Goal: Information Seeking & Learning: Learn about a topic

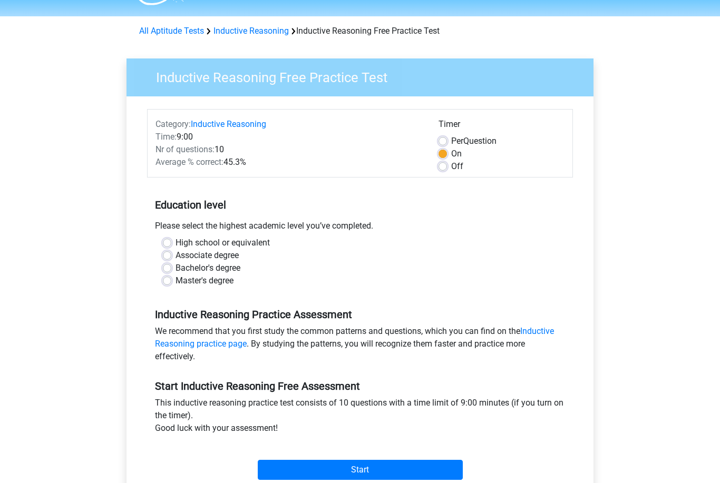
scroll to position [65, 0]
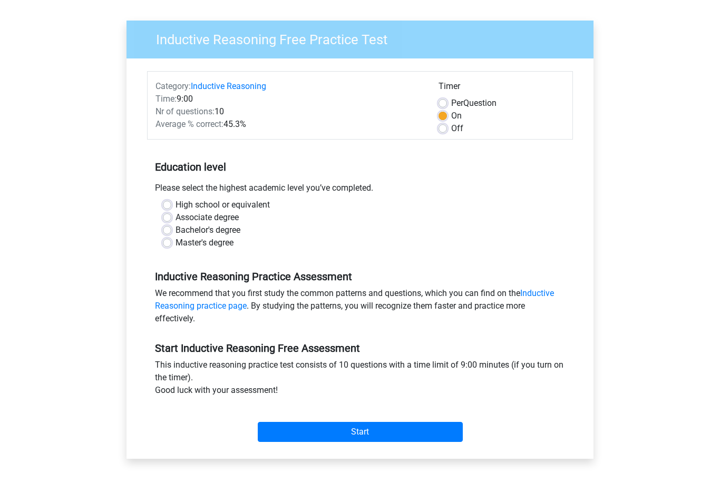
click at [224, 240] on label "Master's degree" at bounding box center [205, 243] width 58 height 13
click at [171, 240] on input "Master's degree" at bounding box center [167, 242] width 8 height 11
radio input "true"
click at [221, 229] on label "Bachelor's degree" at bounding box center [208, 231] width 65 height 13
click at [171, 229] on input "Bachelor's degree" at bounding box center [167, 230] width 8 height 11
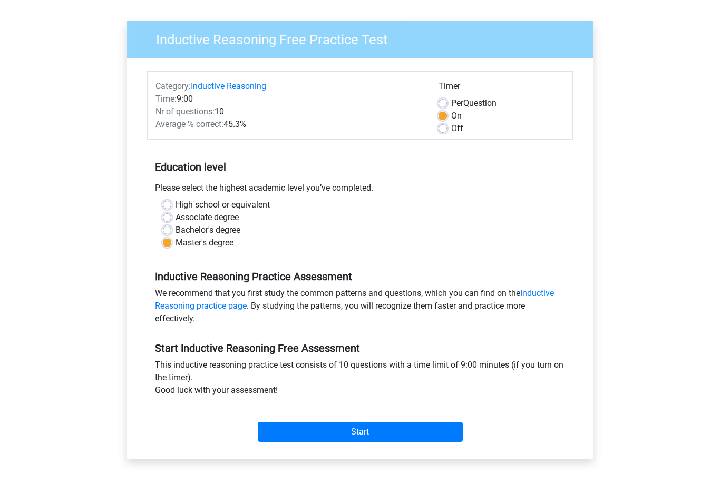
radio input "true"
click at [259, 205] on label "High school or equivalent" at bounding box center [223, 205] width 94 height 13
click at [171, 205] on input "High school or equivalent" at bounding box center [167, 204] width 8 height 11
radio input "true"
click at [429, 430] on input "Start" at bounding box center [360, 433] width 205 height 20
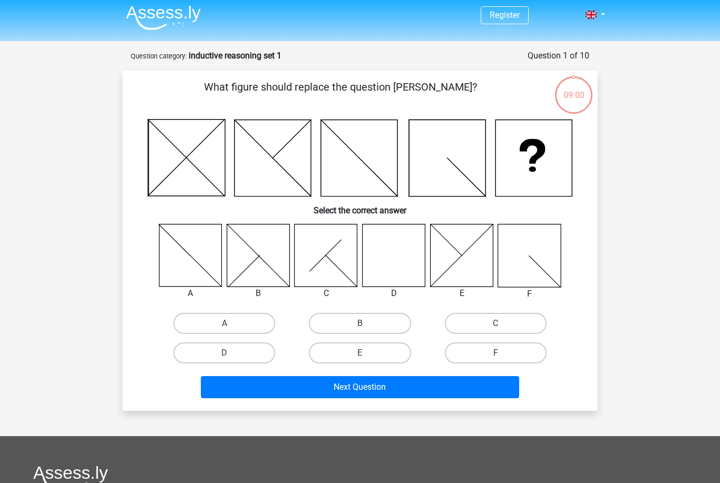
scroll to position [3, 0]
click at [261, 354] on label "D" at bounding box center [224, 353] width 102 height 21
click at [231, 354] on input "D" at bounding box center [228, 357] width 7 height 7
radio input "true"
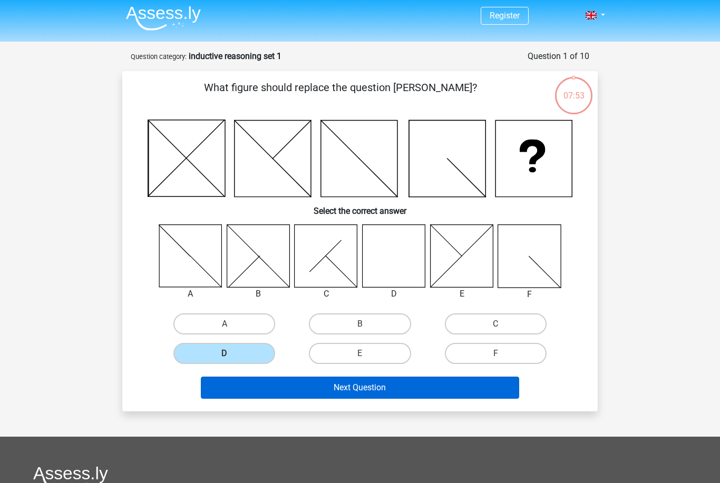
click at [348, 388] on button "Next Question" at bounding box center [360, 388] width 319 height 22
click at [407, 391] on button "Next Question" at bounding box center [360, 388] width 319 height 22
click at [456, 391] on button "Next Question" at bounding box center [360, 388] width 319 height 22
click at [454, 390] on button "Next Question" at bounding box center [360, 388] width 319 height 22
click at [458, 388] on button "Next Question" at bounding box center [360, 388] width 319 height 22
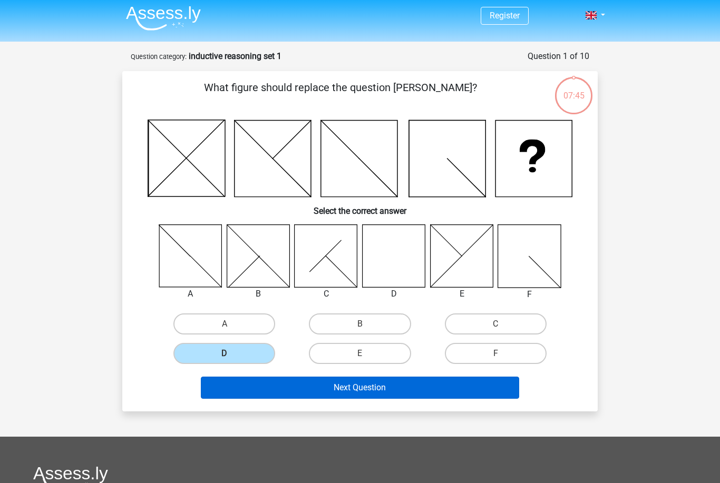
click at [428, 379] on button "Next Question" at bounding box center [360, 388] width 319 height 22
click at [405, 380] on button "Next Question" at bounding box center [360, 388] width 319 height 22
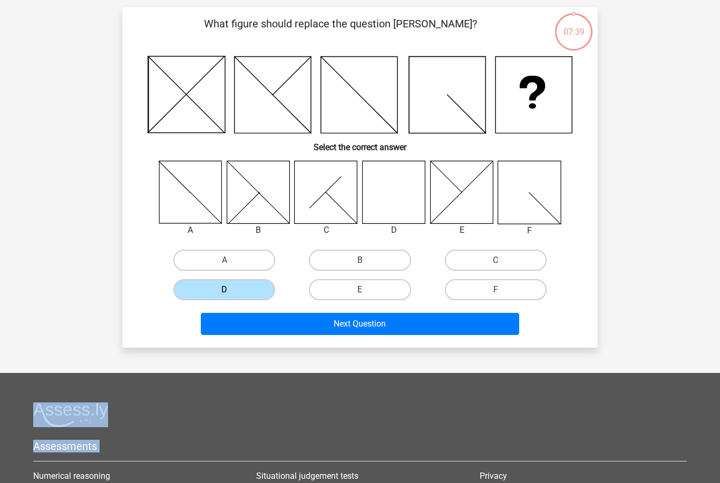
scroll to position [66, 0]
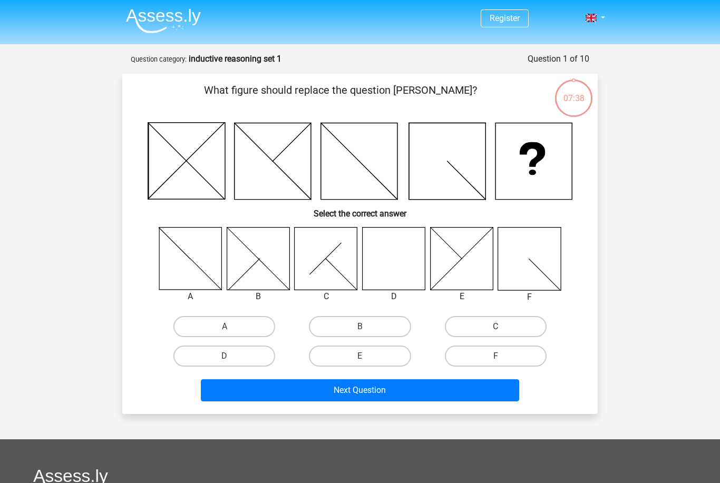
scroll to position [66, 0]
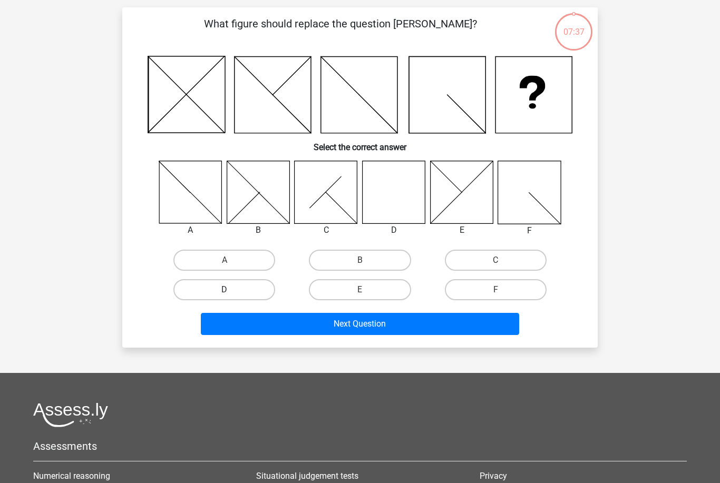
click at [249, 293] on label "D" at bounding box center [224, 289] width 102 height 21
click at [231, 293] on input "D" at bounding box center [228, 293] width 7 height 7
radio input "true"
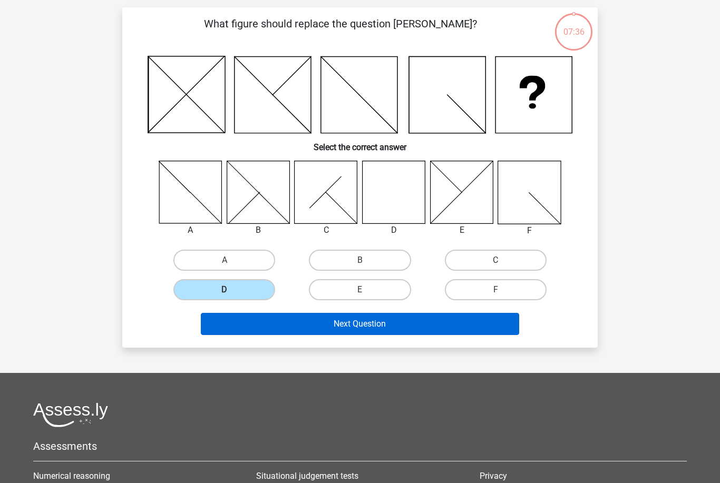
click at [281, 316] on button "Next Question" at bounding box center [360, 324] width 319 height 22
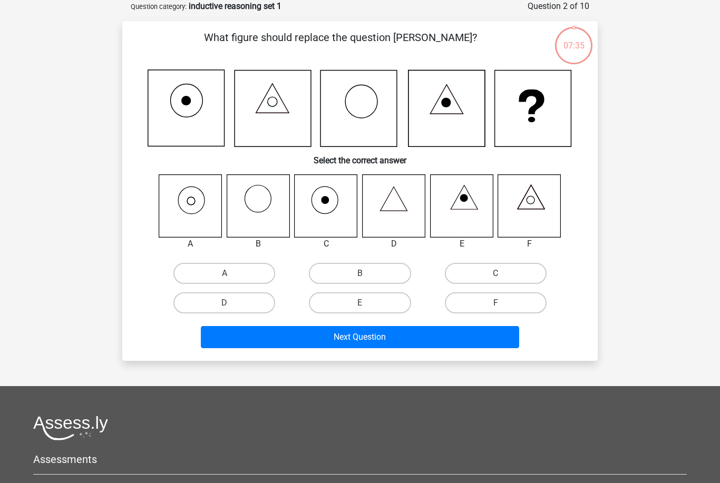
scroll to position [3, 0]
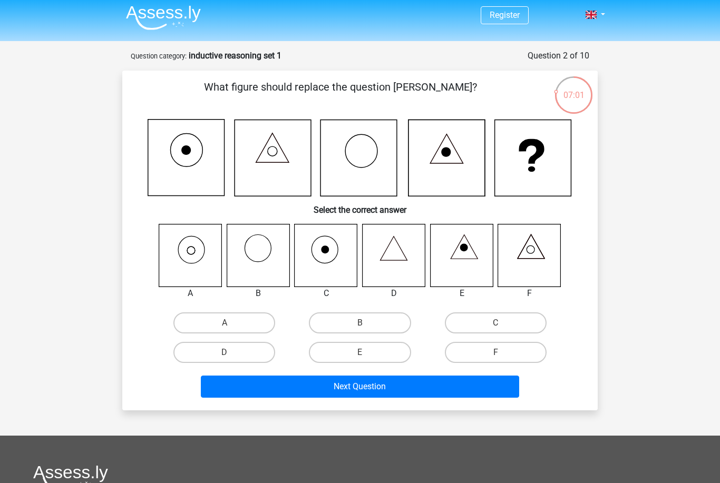
click at [199, 266] on icon at bounding box center [190, 255] width 63 height 63
click at [231, 327] on input "A" at bounding box center [228, 326] width 7 height 7
radio input "true"
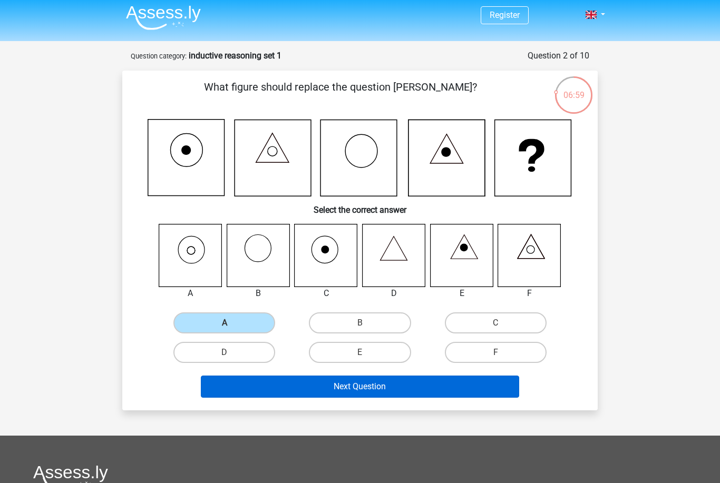
click at [319, 385] on button "Next Question" at bounding box center [360, 387] width 319 height 22
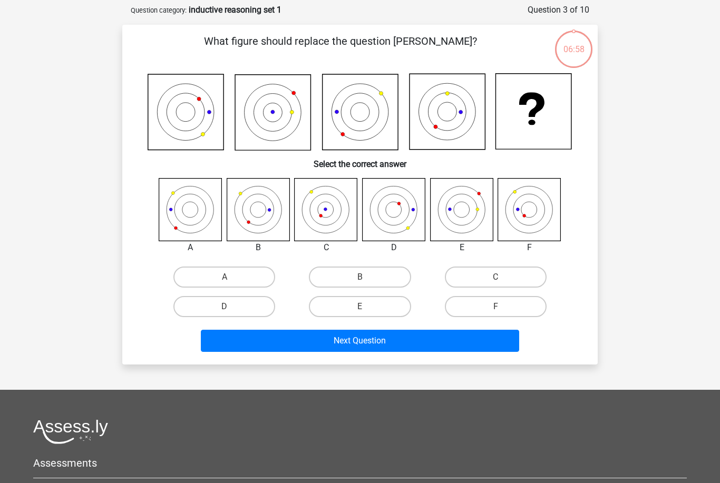
scroll to position [53, 0]
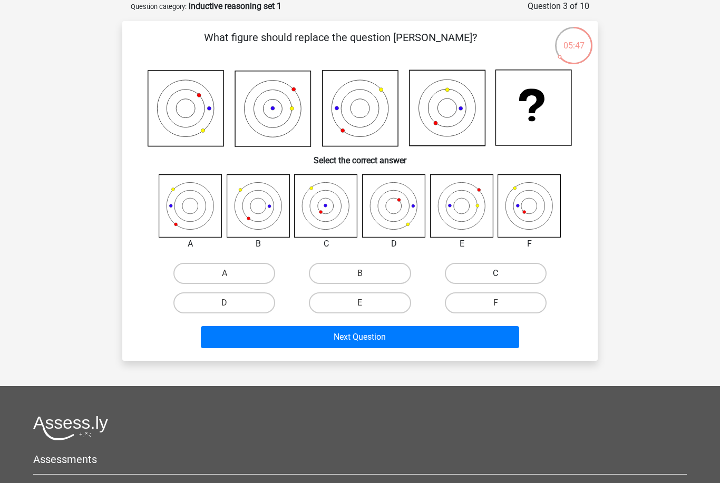
click at [477, 279] on label "C" at bounding box center [496, 273] width 102 height 21
click at [495, 279] on input "C" at bounding box center [498, 277] width 7 height 7
radio input "true"
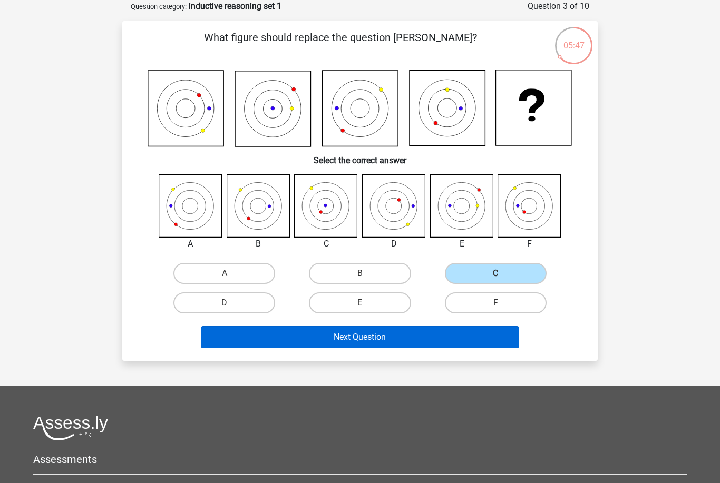
click at [419, 342] on button "Next Question" at bounding box center [360, 337] width 319 height 22
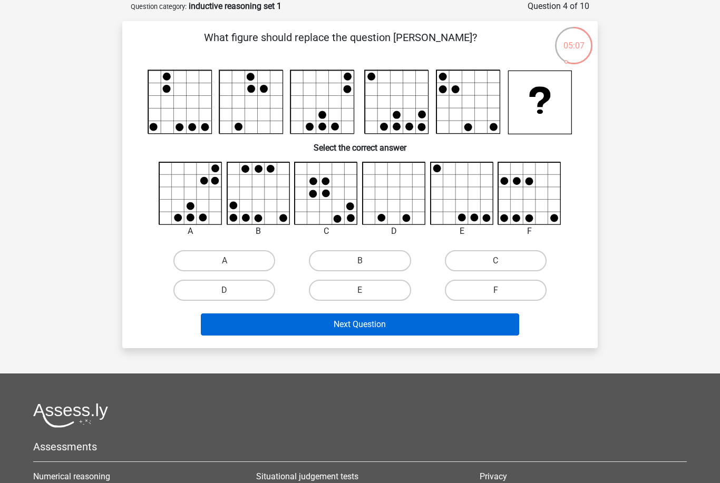
click at [482, 327] on button "Next Question" at bounding box center [360, 325] width 319 height 22
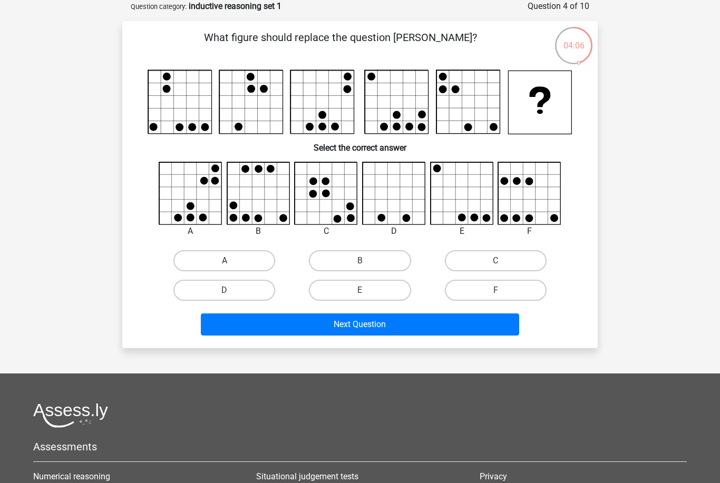
click at [250, 261] on label "A" at bounding box center [224, 260] width 102 height 21
click at [231, 261] on input "A" at bounding box center [228, 264] width 7 height 7
radio input "true"
click at [292, 328] on button "Next Question" at bounding box center [360, 325] width 319 height 22
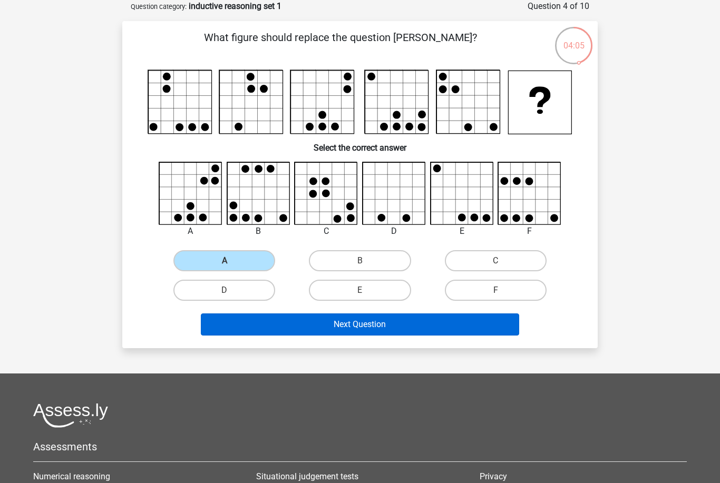
click at [336, 322] on button "Next Question" at bounding box center [360, 325] width 319 height 22
click at [340, 332] on button "Next Question" at bounding box center [360, 325] width 319 height 22
click at [344, 334] on button "Next Question" at bounding box center [360, 325] width 319 height 22
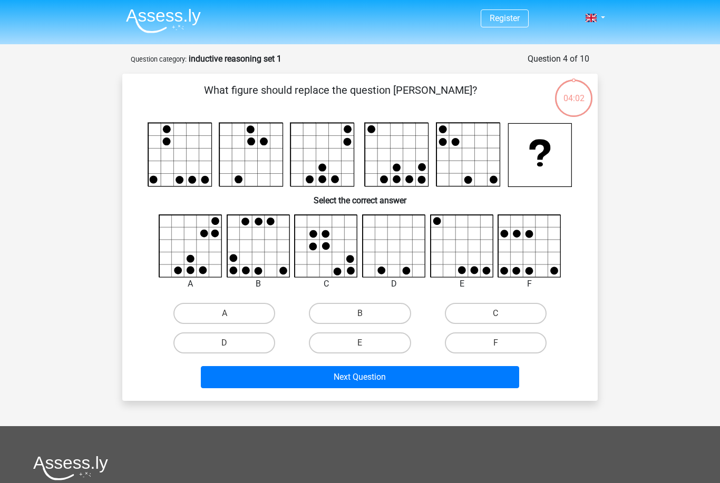
scroll to position [53, 0]
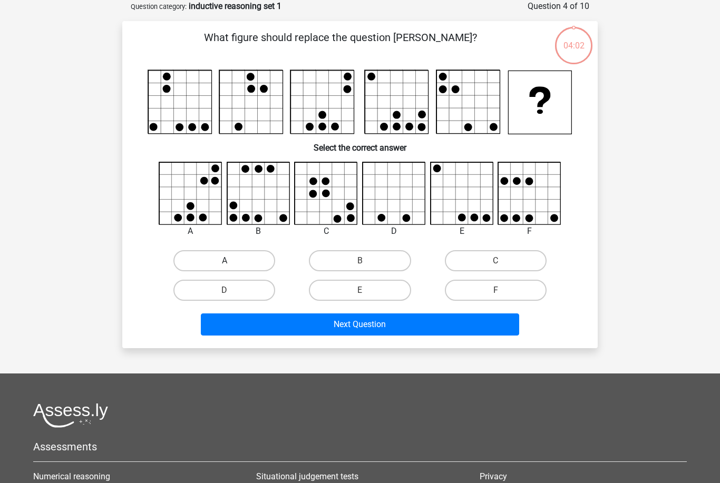
click at [249, 264] on label "A" at bounding box center [224, 260] width 102 height 21
click at [231, 264] on input "A" at bounding box center [228, 264] width 7 height 7
radio input "true"
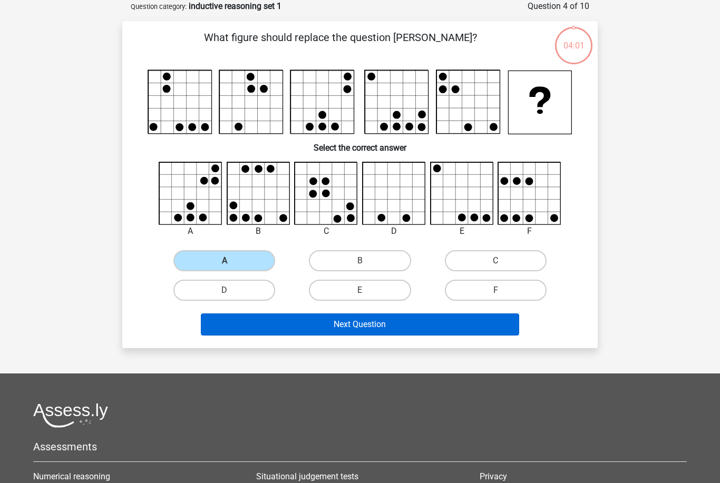
click at [306, 323] on button "Next Question" at bounding box center [360, 325] width 319 height 22
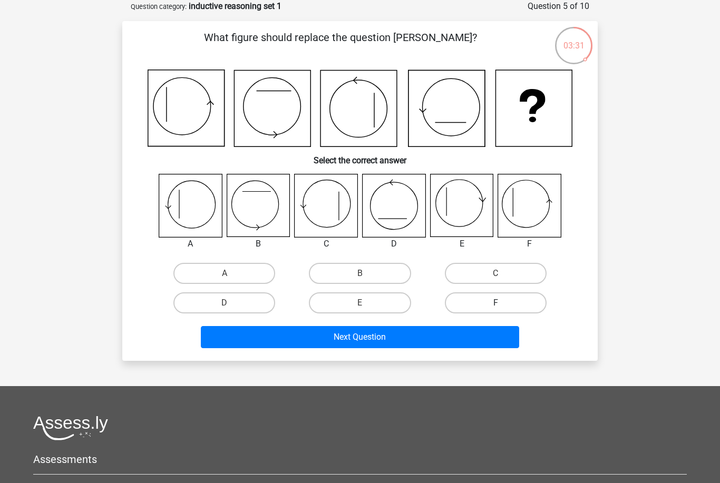
click at [510, 305] on label "F" at bounding box center [496, 303] width 102 height 21
click at [502, 305] on input "F" at bounding box center [498, 306] width 7 height 7
radio input "true"
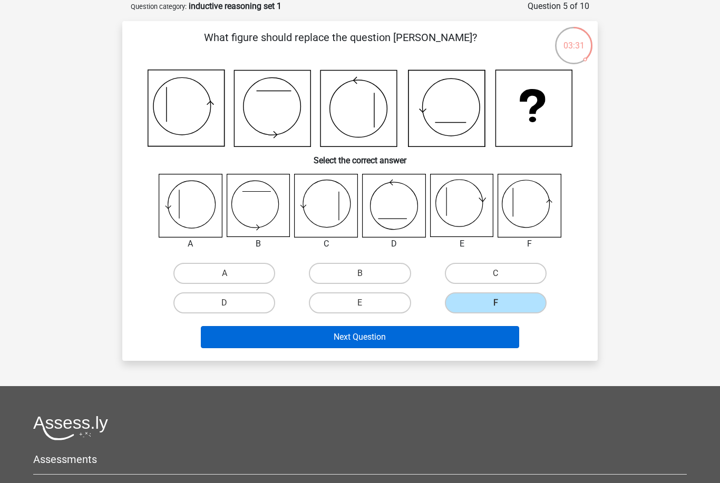
click at [475, 343] on button "Next Question" at bounding box center [360, 337] width 319 height 22
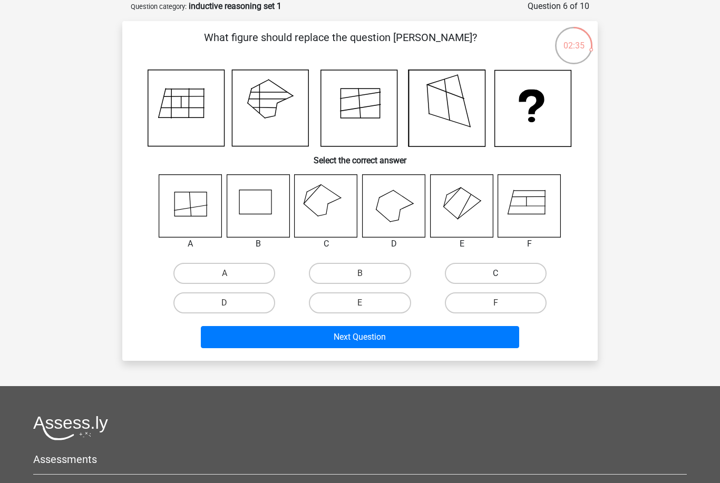
click at [472, 268] on label "C" at bounding box center [496, 273] width 102 height 21
click at [495, 274] on input "C" at bounding box center [498, 277] width 7 height 7
radio input "true"
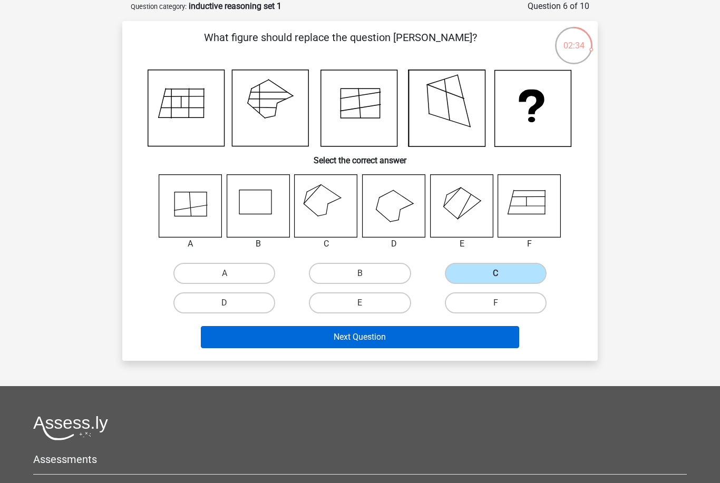
click at [402, 336] on button "Next Question" at bounding box center [360, 337] width 319 height 22
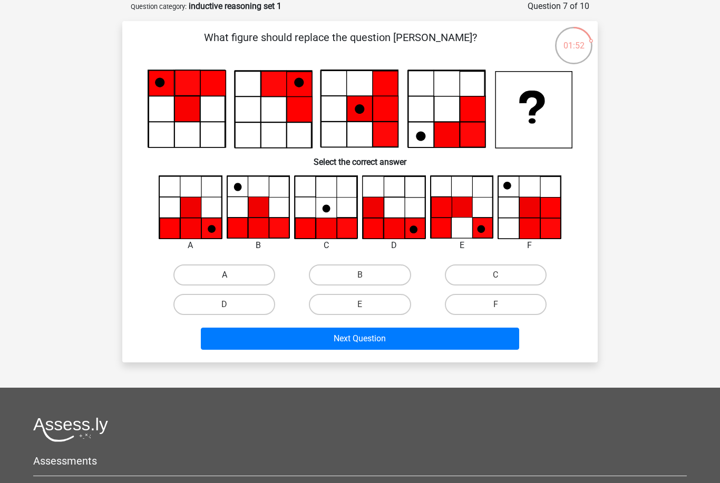
click at [253, 274] on label "A" at bounding box center [224, 275] width 102 height 21
click at [231, 275] on input "A" at bounding box center [228, 278] width 7 height 7
radio input "true"
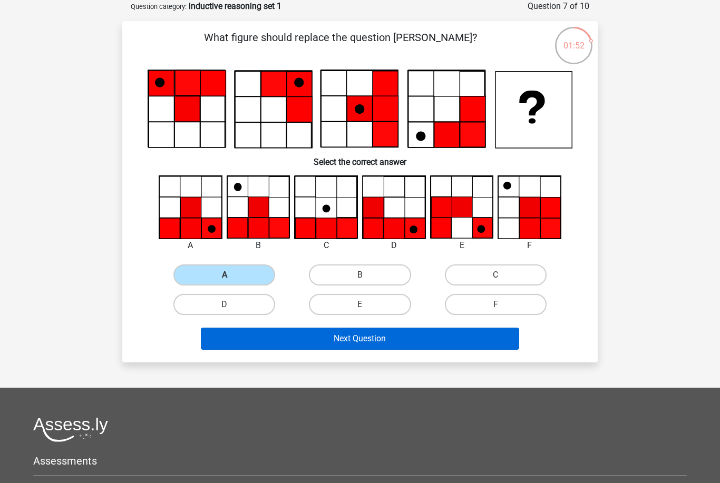
click at [281, 342] on button "Next Question" at bounding box center [360, 339] width 319 height 22
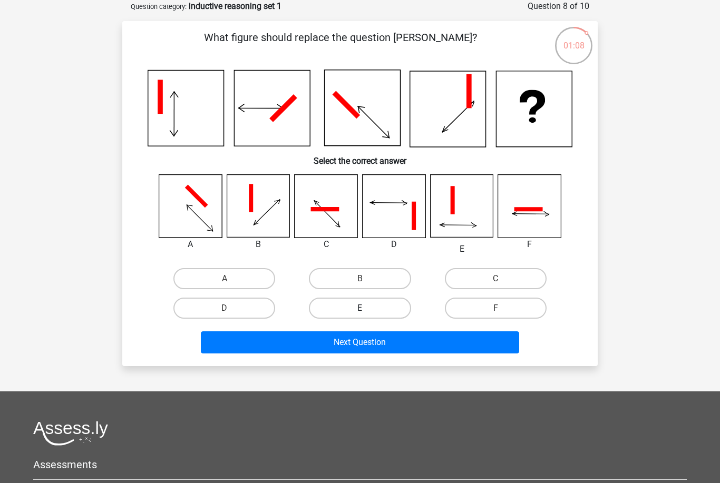
click at [386, 313] on label "E" at bounding box center [360, 308] width 102 height 21
click at [367, 313] on input "E" at bounding box center [363, 311] width 7 height 7
radio input "true"
click at [381, 344] on button "Next Question" at bounding box center [360, 343] width 319 height 22
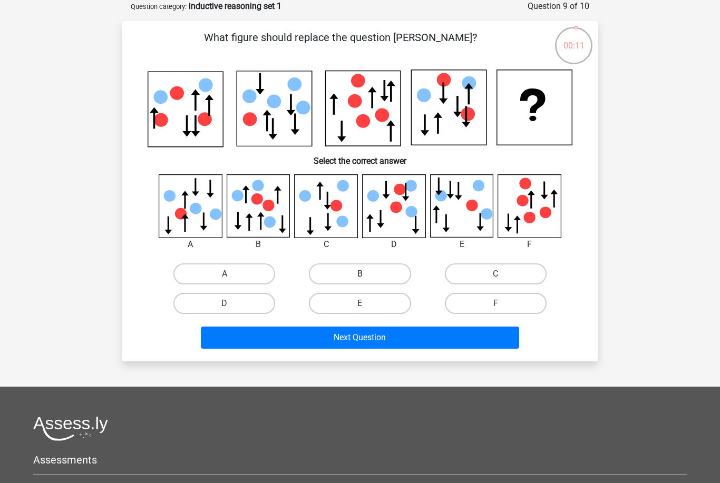
click at [342, 272] on label "B" at bounding box center [360, 274] width 102 height 21
click at [360, 274] on input "B" at bounding box center [363, 277] width 7 height 7
radio input "true"
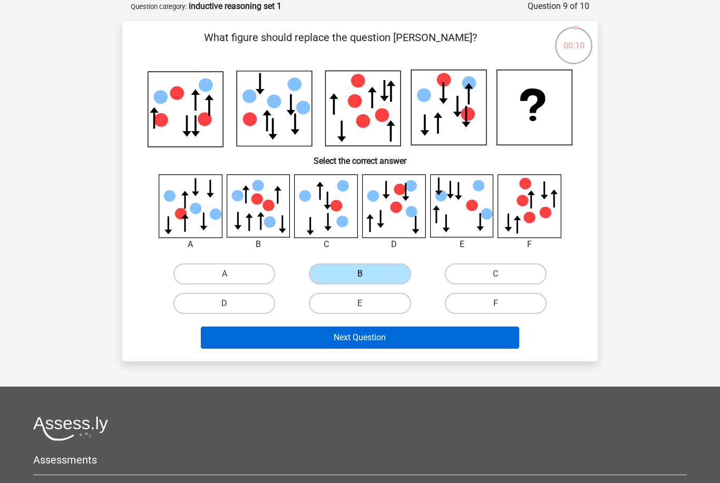
click at [328, 344] on button "Next Question" at bounding box center [360, 338] width 319 height 22
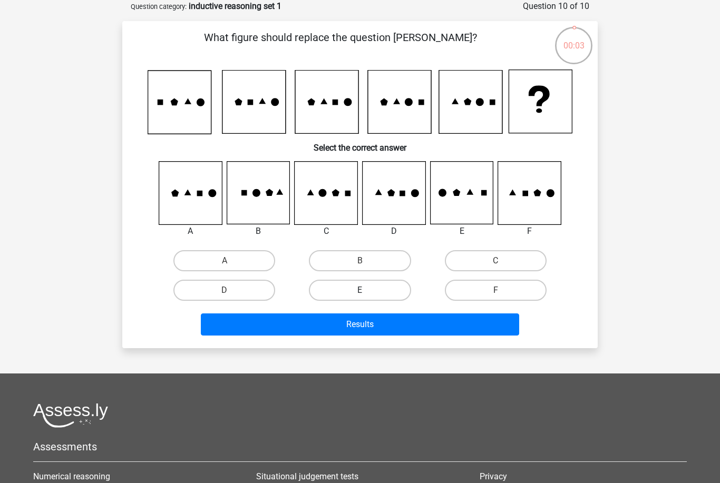
click at [372, 292] on label "E" at bounding box center [360, 290] width 102 height 21
click at [367, 292] on input "E" at bounding box center [363, 293] width 7 height 7
radio input "true"
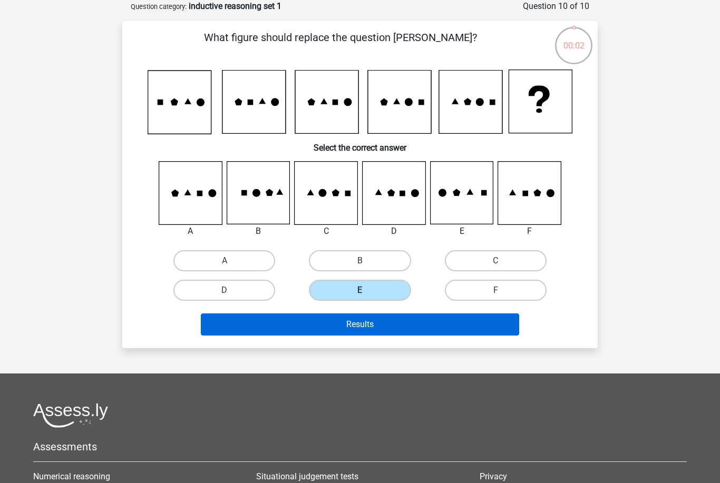
click at [373, 324] on button "Results" at bounding box center [360, 325] width 319 height 22
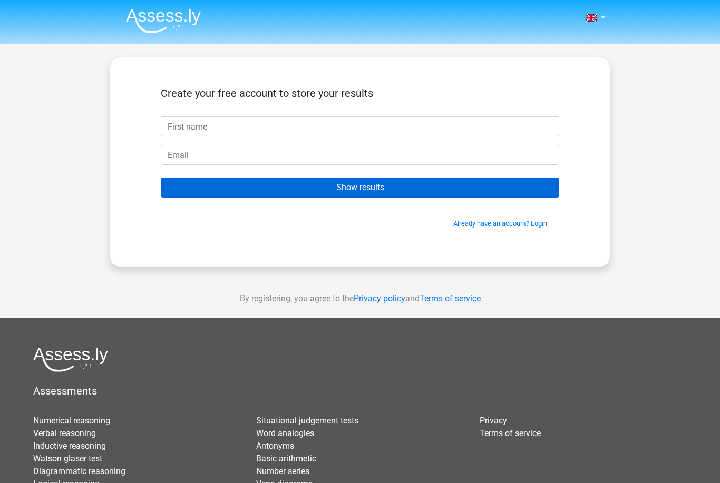
click at [471, 187] on input "Show results" at bounding box center [360, 188] width 398 height 20
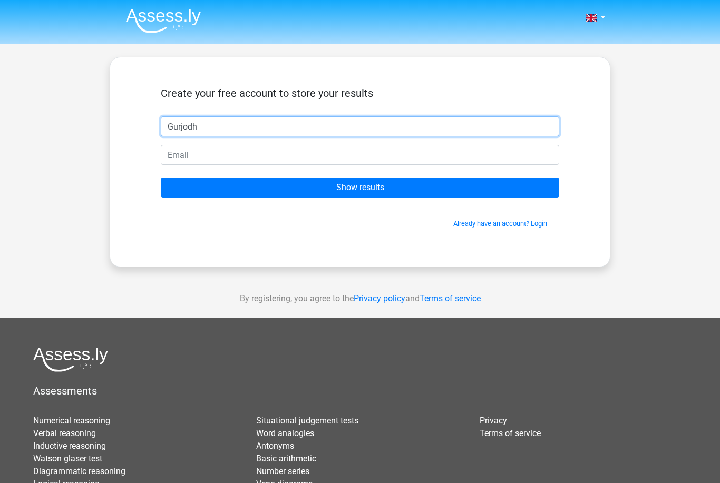
type input "Gurjodh"
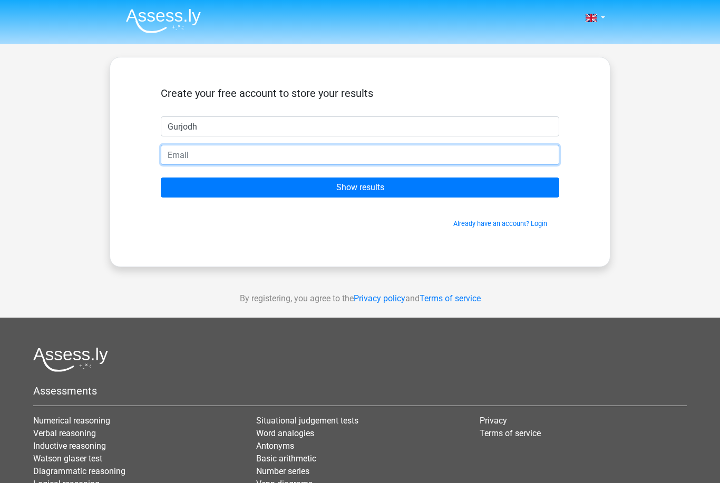
click at [413, 151] on input "email" at bounding box center [360, 155] width 398 height 20
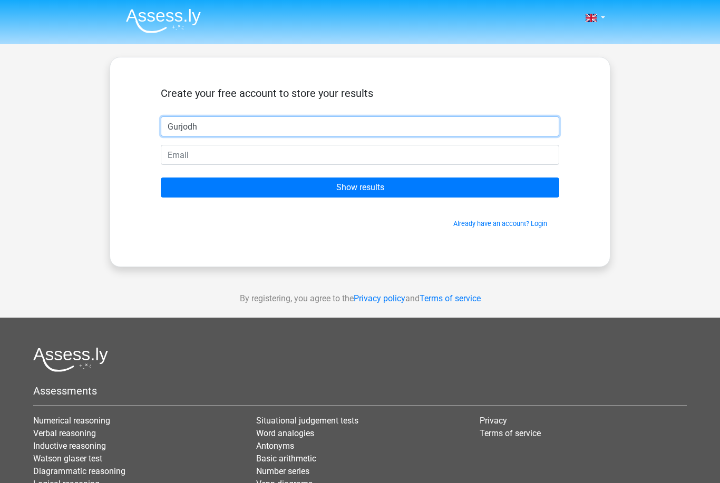
click at [323, 136] on input "Gurjodh" at bounding box center [360, 126] width 398 height 20
click at [319, 132] on input "Gurjodh" at bounding box center [360, 126] width 398 height 20
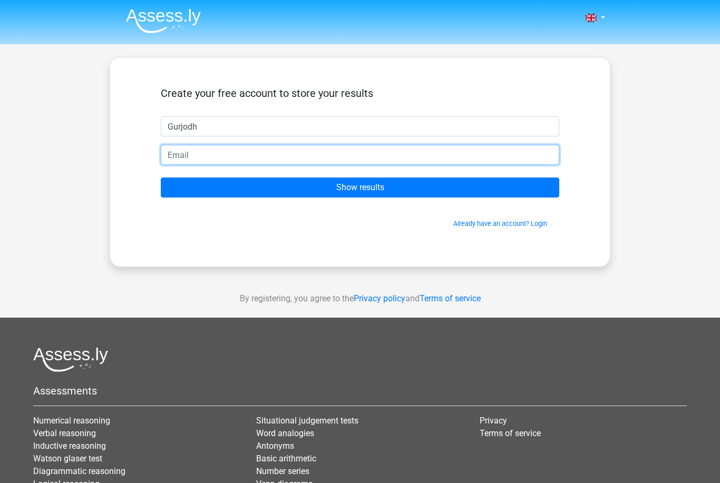
click at [402, 159] on input "email" at bounding box center [360, 155] width 398 height 20
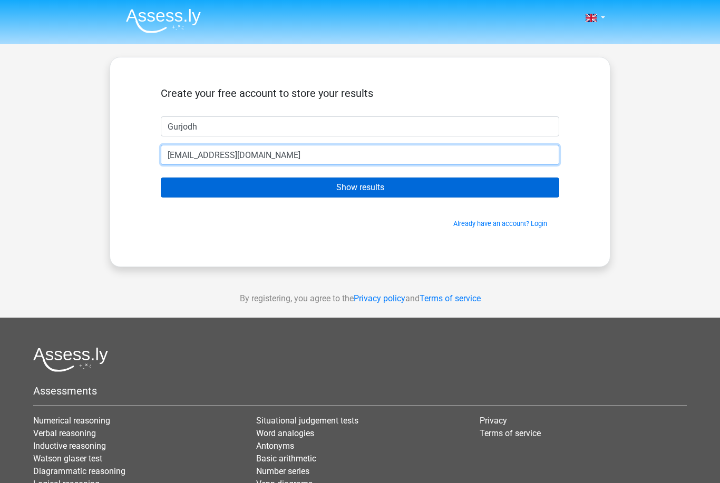
type input "[EMAIL_ADDRESS][DOMAIN_NAME]"
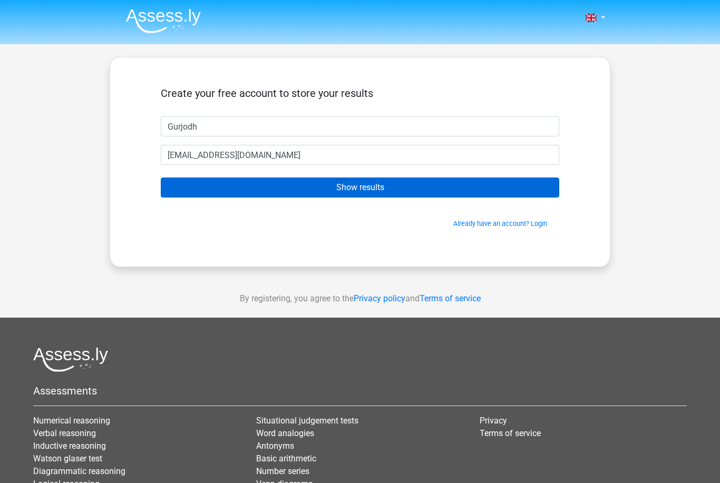
click at [397, 189] on input "Show results" at bounding box center [360, 188] width 398 height 20
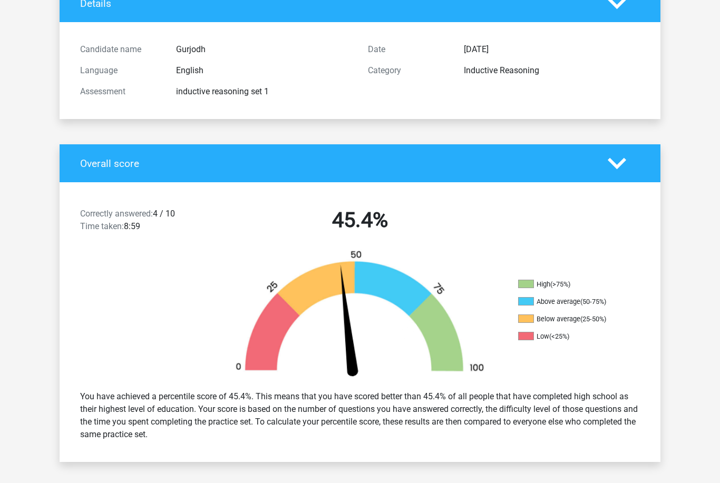
scroll to position [63, 0]
